Goal: Task Accomplishment & Management: Manage account settings

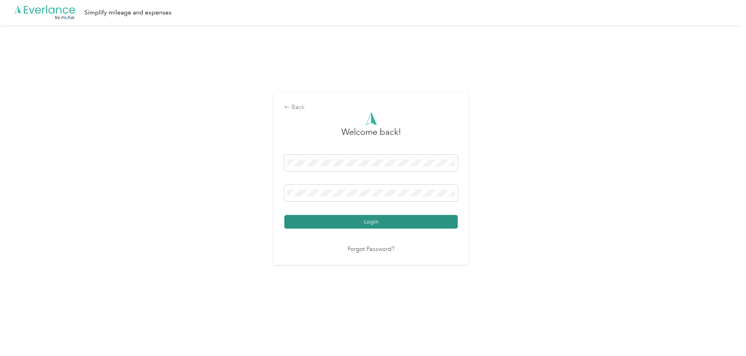
click at [375, 221] on button "Login" at bounding box center [372, 222] width 174 height 14
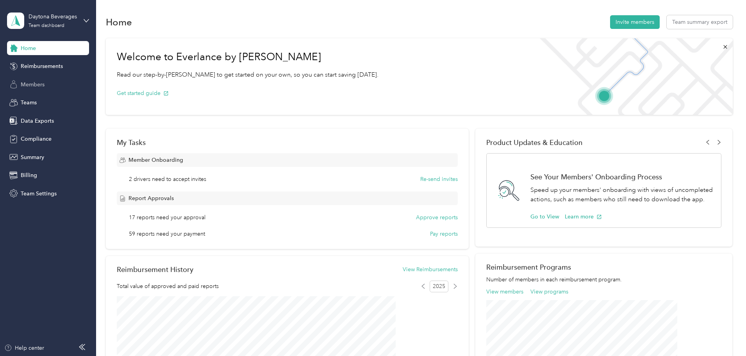
click at [27, 82] on span "Members" at bounding box center [33, 85] width 24 height 8
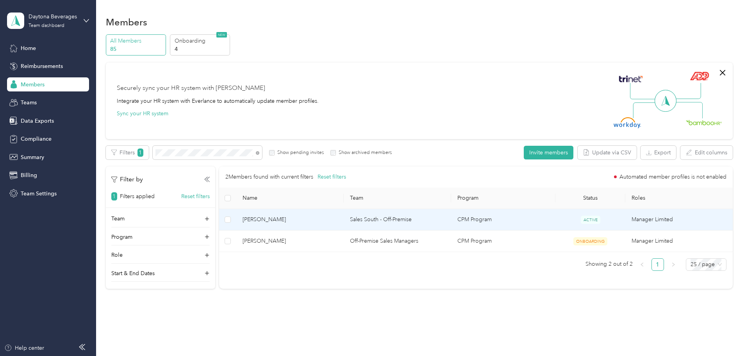
click at [327, 222] on span "[PERSON_NAME]" at bounding box center [290, 219] width 95 height 9
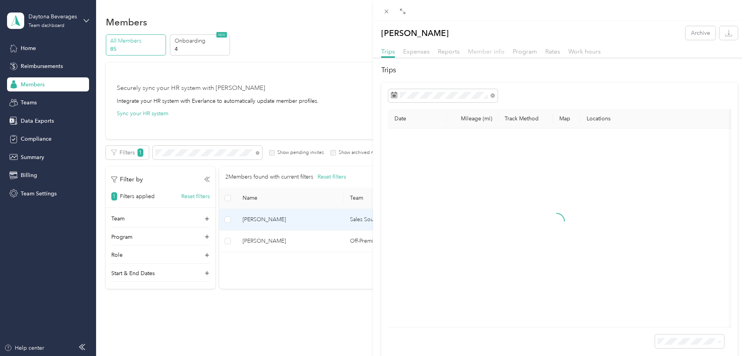
click at [479, 51] on span "Member info" at bounding box center [486, 51] width 37 height 7
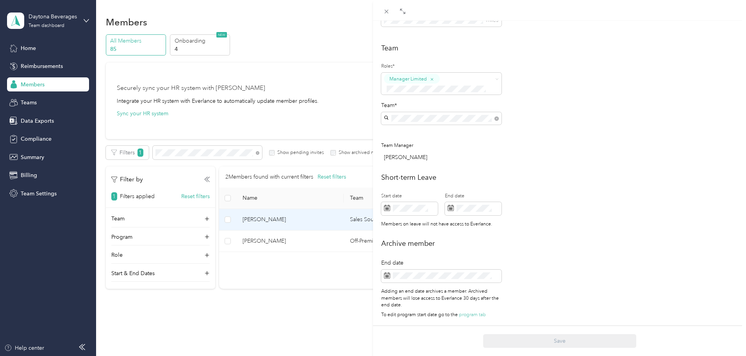
scroll to position [202, 0]
click at [386, 276] on rect at bounding box center [386, 276] width 1 height 1
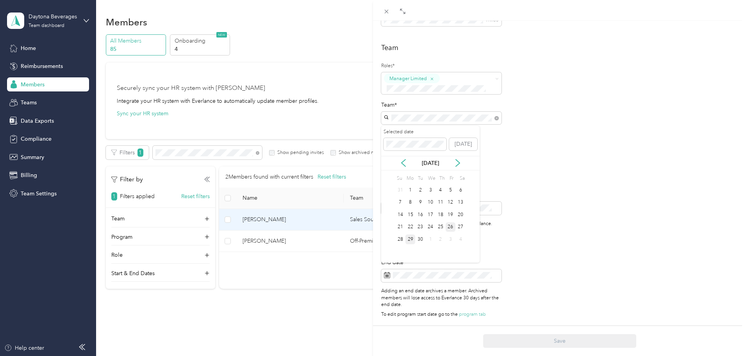
click at [451, 227] on div "26" at bounding box center [451, 227] width 10 height 10
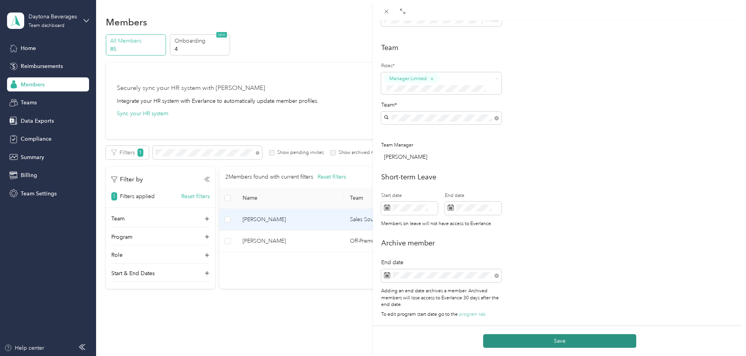
click at [558, 340] on button "Save" at bounding box center [559, 341] width 153 height 14
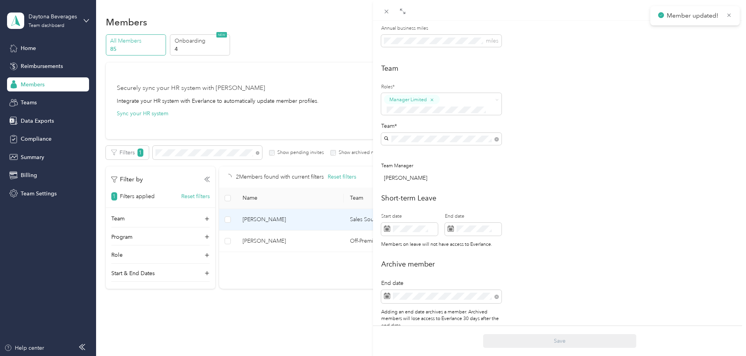
scroll to position [228, 0]
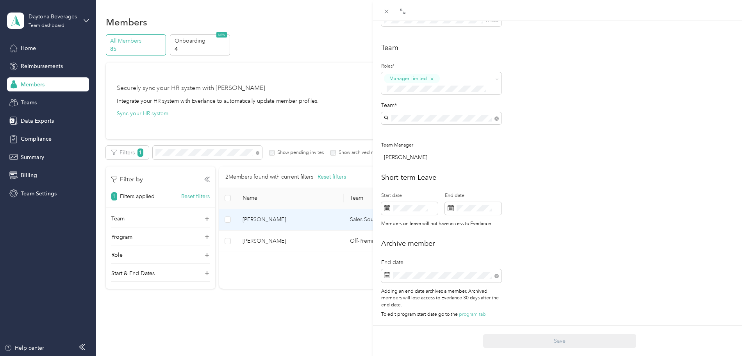
click at [25, 47] on div "This member was archived on [DATE] . They will lose access to Everlance [DATE] …" at bounding box center [373, 178] width 746 height 356
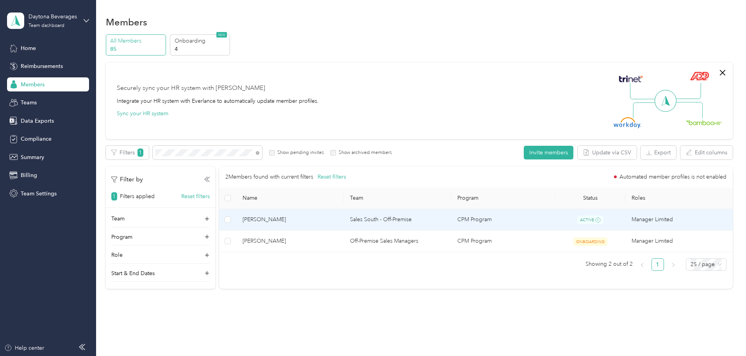
scroll to position [220, 0]
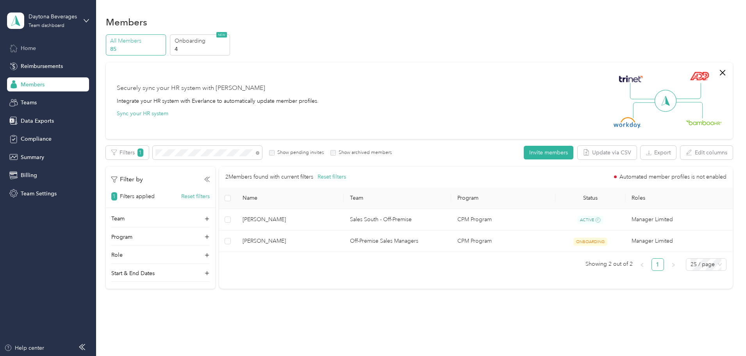
click at [25, 46] on span "Home" at bounding box center [28, 48] width 15 height 8
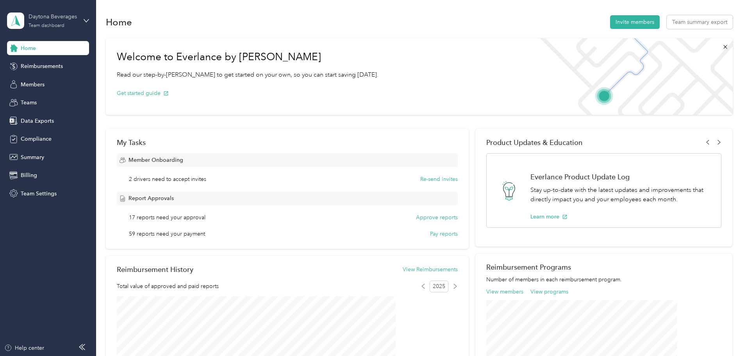
click at [43, 20] on div "Daytona Beverages" at bounding box center [53, 17] width 49 height 8
click at [30, 100] on div "Log out" at bounding box center [29, 100] width 30 height 8
